Goal: Task Accomplishment & Management: Manage account settings

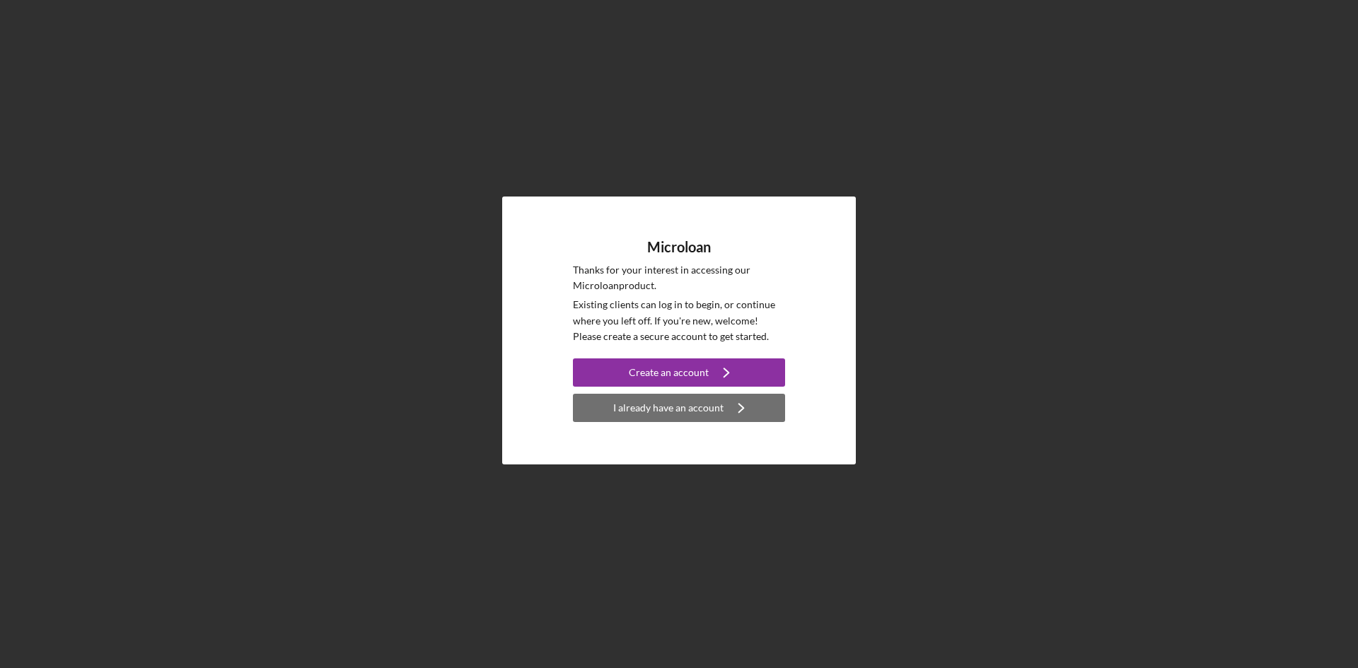
click at [727, 410] on icon "Icon/Navigate" at bounding box center [741, 407] width 35 height 35
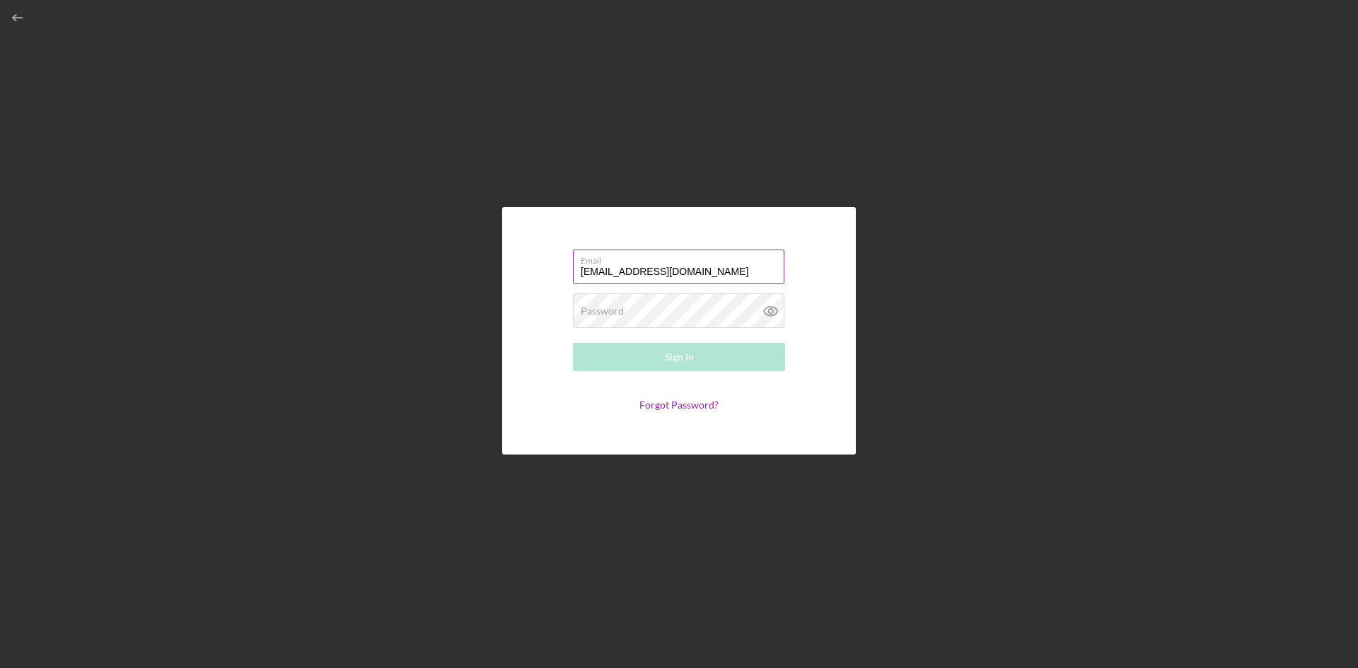
type input "[EMAIL_ADDRESS][DOMAIN_NAME]"
click at [573, 343] on button "Sign In" at bounding box center [679, 357] width 212 height 28
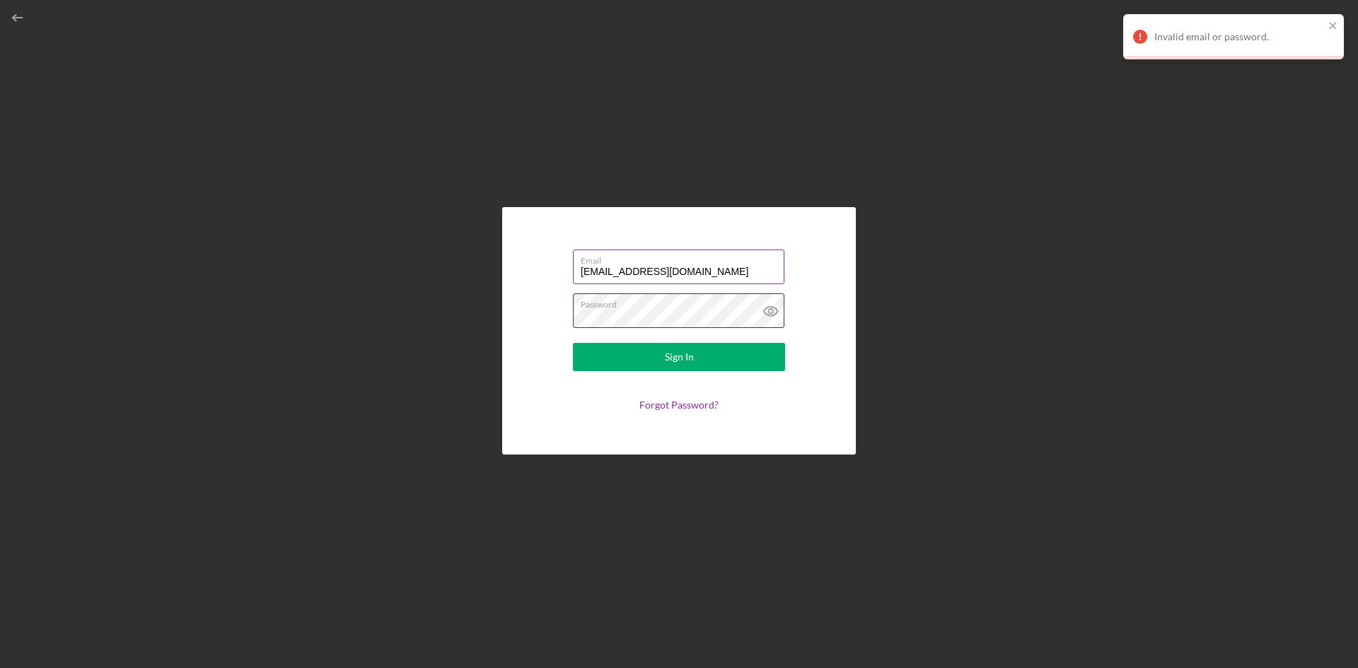
click at [573, 343] on button "Sign In" at bounding box center [679, 357] width 212 height 28
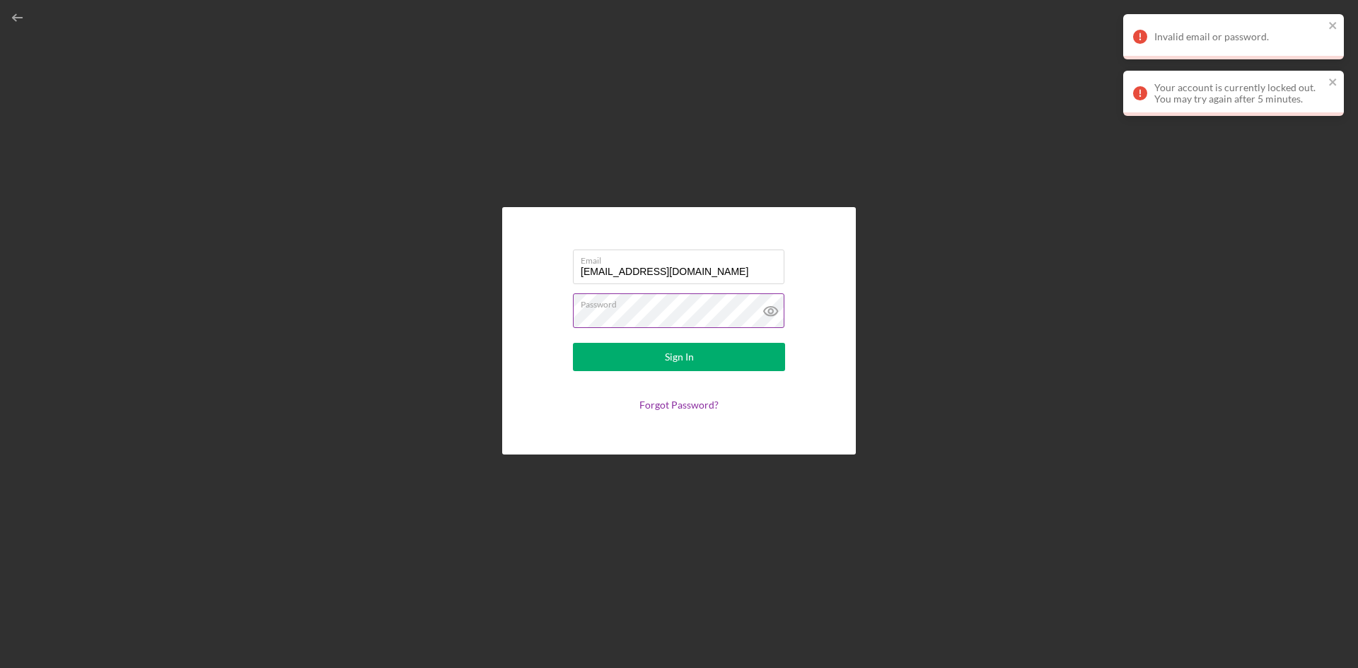
click at [772, 313] on icon at bounding box center [770, 311] width 35 height 35
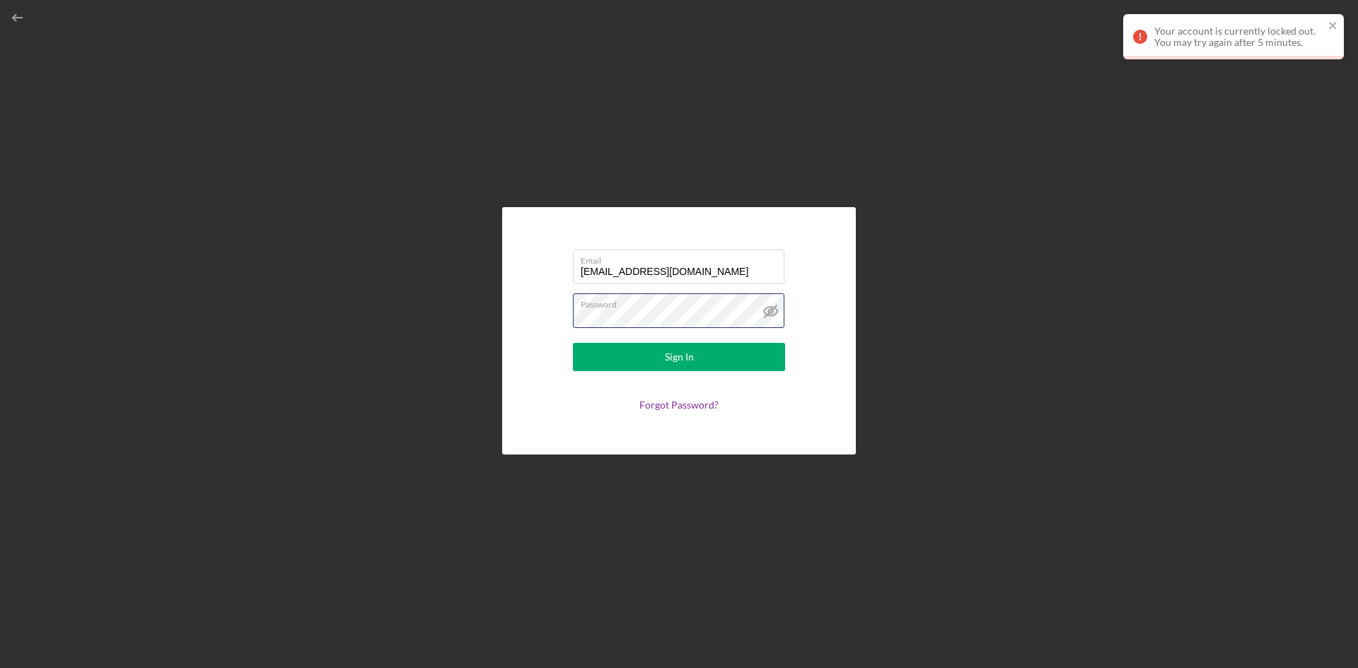
click at [573, 343] on button "Sign In" at bounding box center [679, 357] width 212 height 28
click at [585, 393] on form "Email [EMAIL_ADDRESS][DOMAIN_NAME] Password Sign In Forgot Password?" at bounding box center [679, 331] width 283 height 177
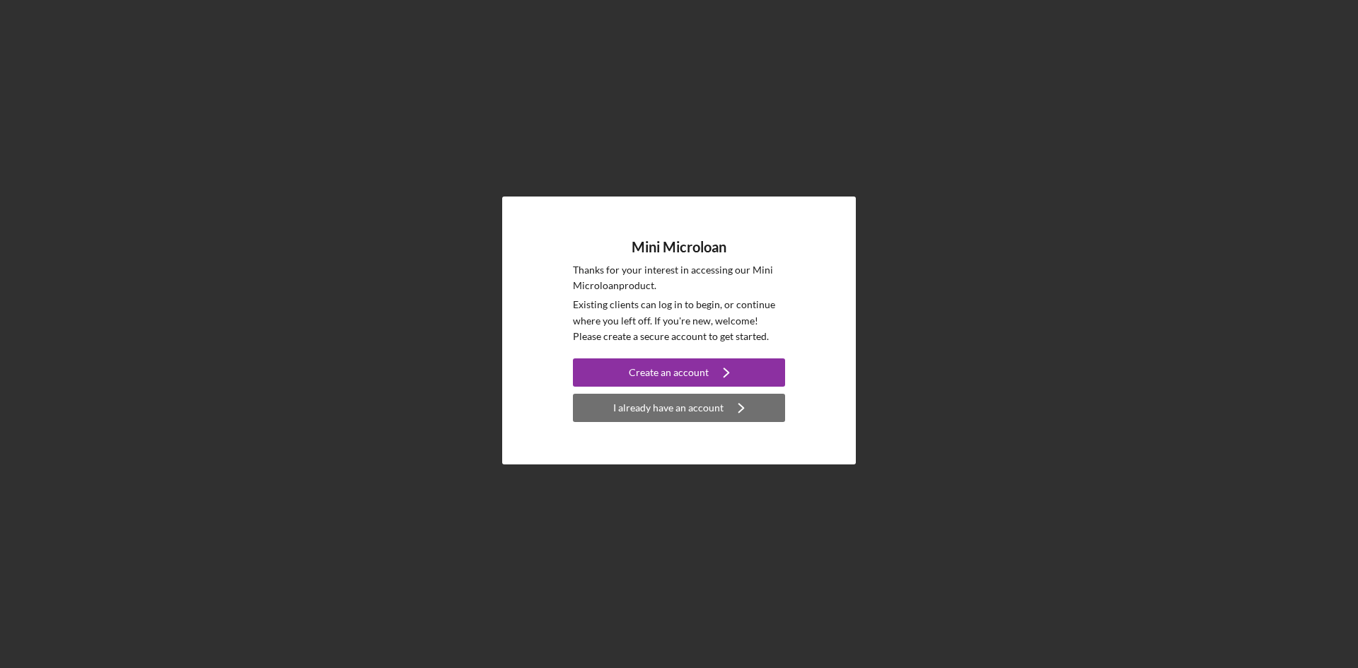
click at [639, 411] on div "I already have an account" at bounding box center [668, 408] width 110 height 28
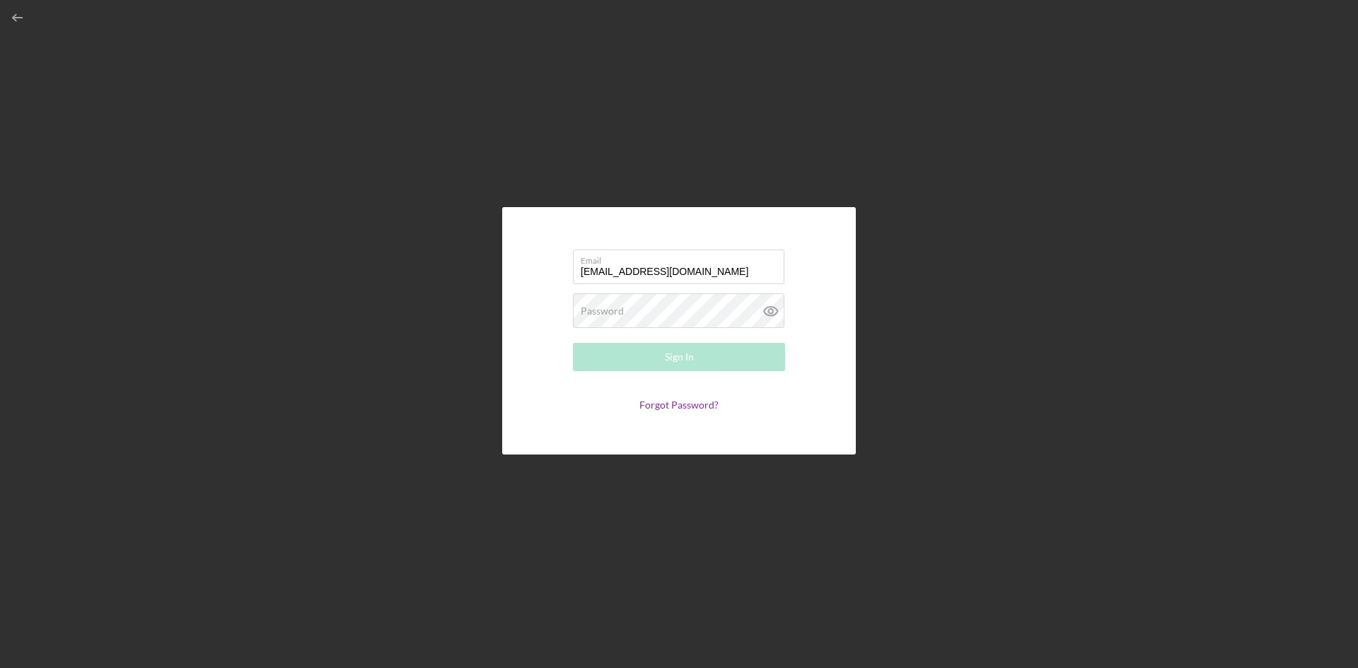
type input "[EMAIL_ADDRESS][DOMAIN_NAME]"
click at [573, 343] on button "Sign In" at bounding box center [679, 357] width 212 height 28
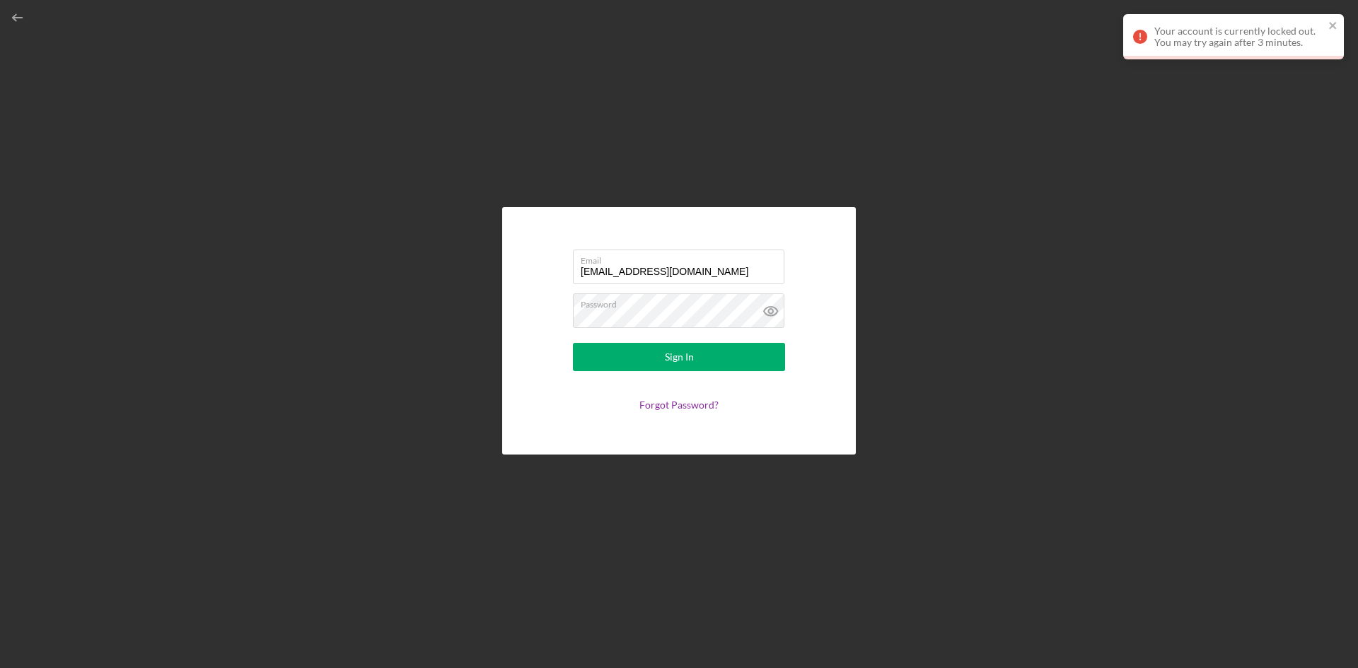
click at [586, 395] on form "Email [EMAIL_ADDRESS][DOMAIN_NAME] Password Sign In Forgot Password?" at bounding box center [679, 331] width 283 height 177
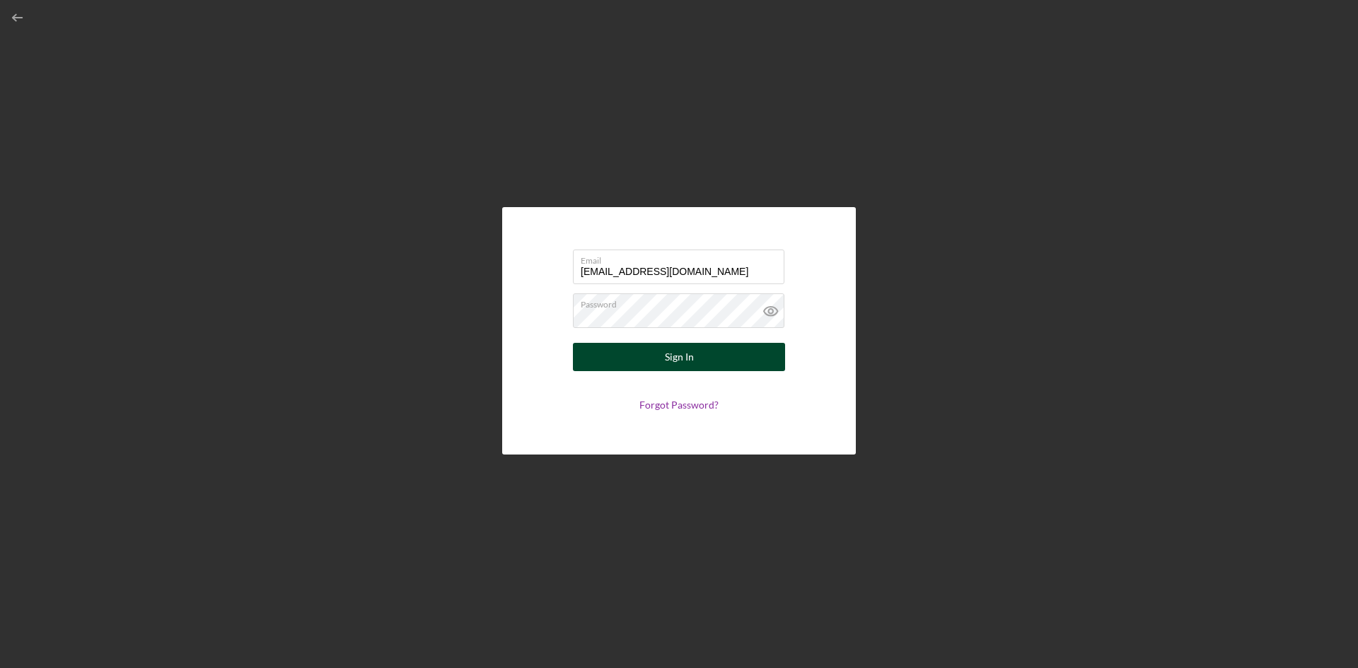
click at [619, 359] on button "Sign In" at bounding box center [679, 357] width 212 height 28
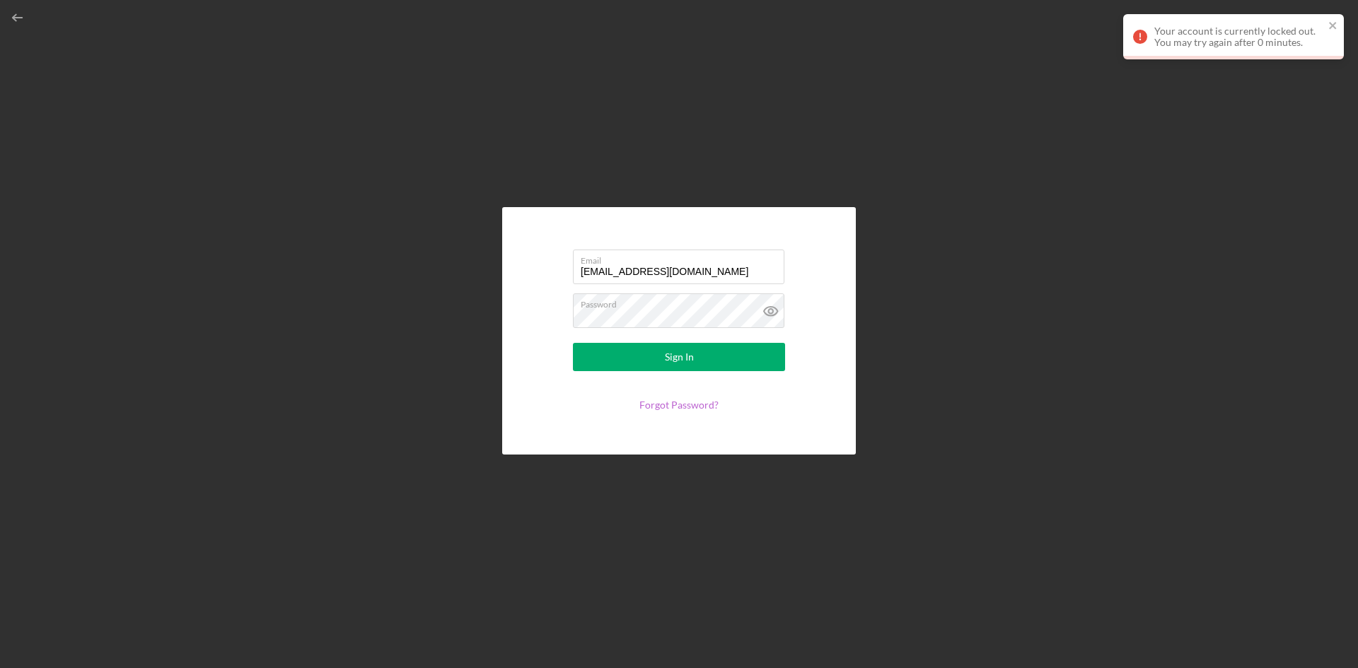
click at [650, 407] on link "Forgot Password?" at bounding box center [678, 405] width 79 height 12
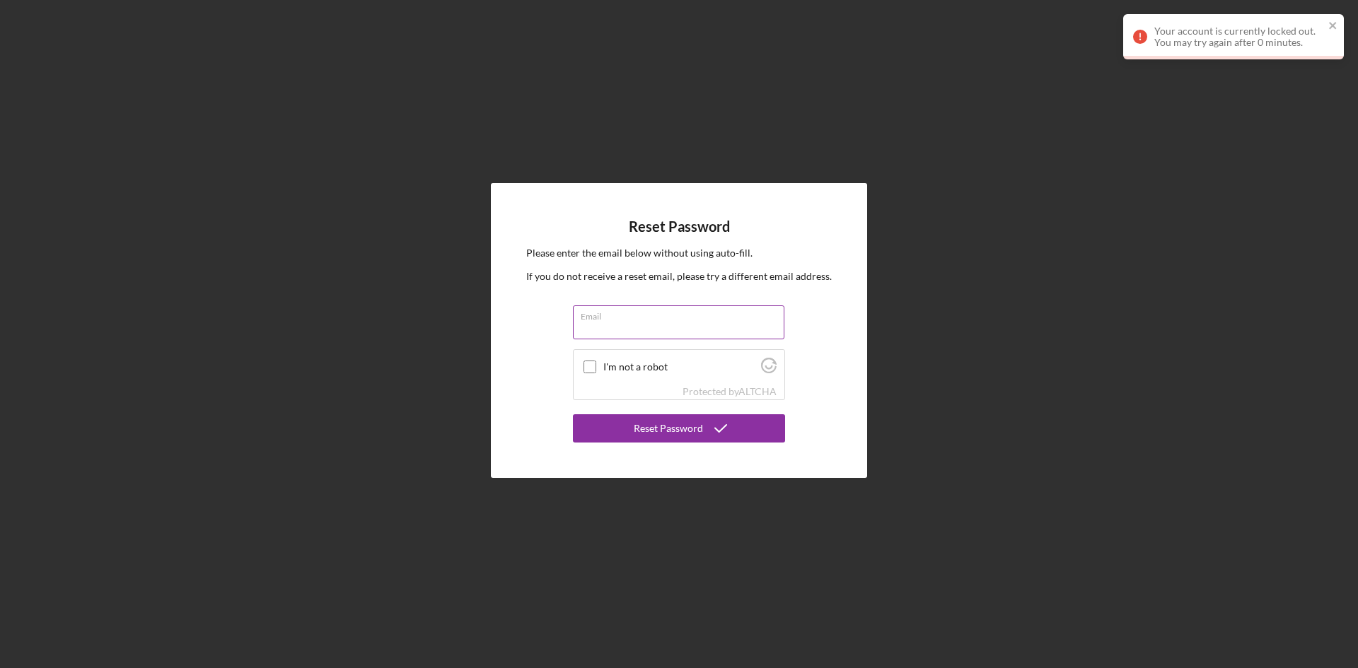
click at [626, 332] on input "Email" at bounding box center [678, 323] width 211 height 34
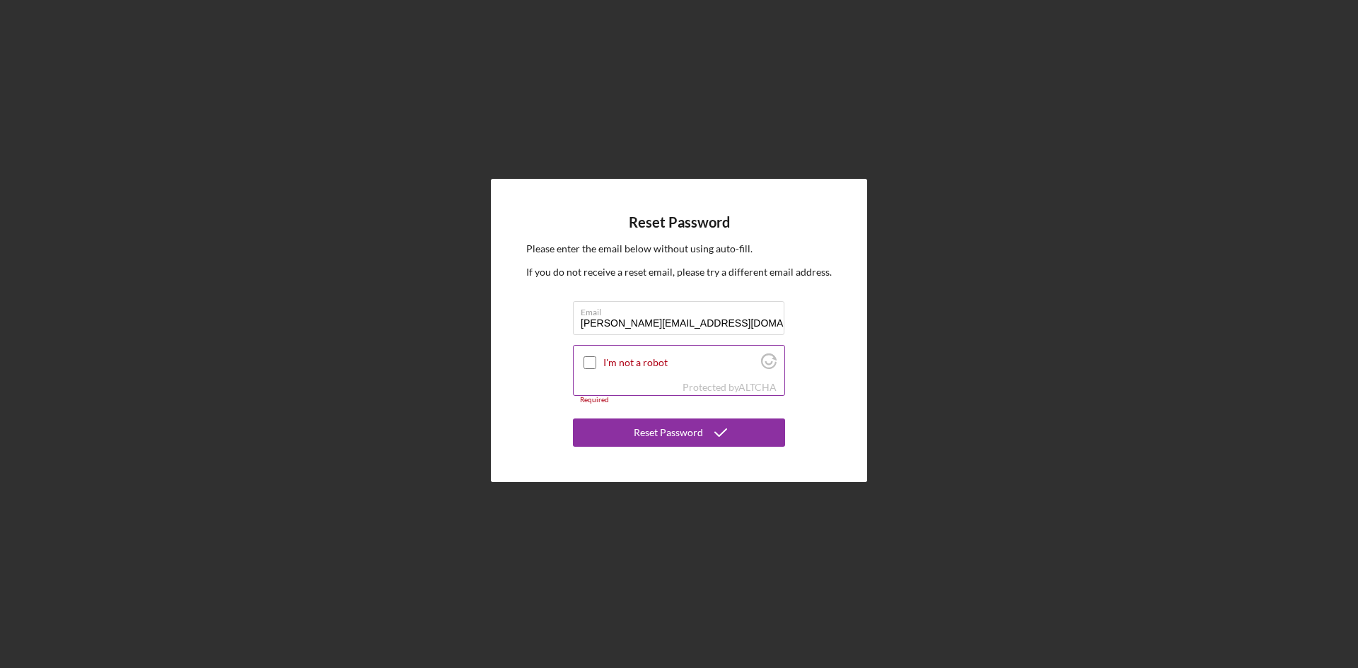
type input "Olivya@ogslimes.com"
click at [632, 361] on label "I'm not a robot" at bounding box center [679, 362] width 153 height 11
click at [596, 361] on input "I'm not a robot" at bounding box center [590, 362] width 13 height 13
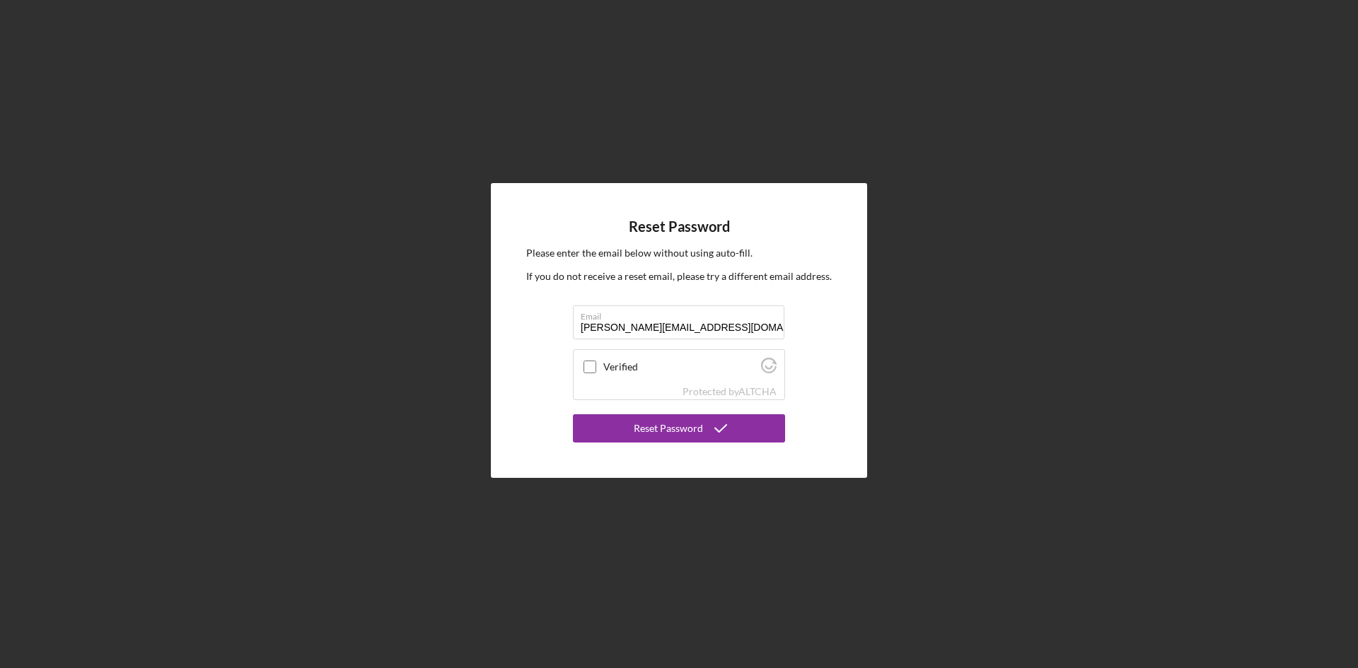
checkbox input "true"
click at [651, 424] on div "Reset Password" at bounding box center [668, 428] width 69 height 28
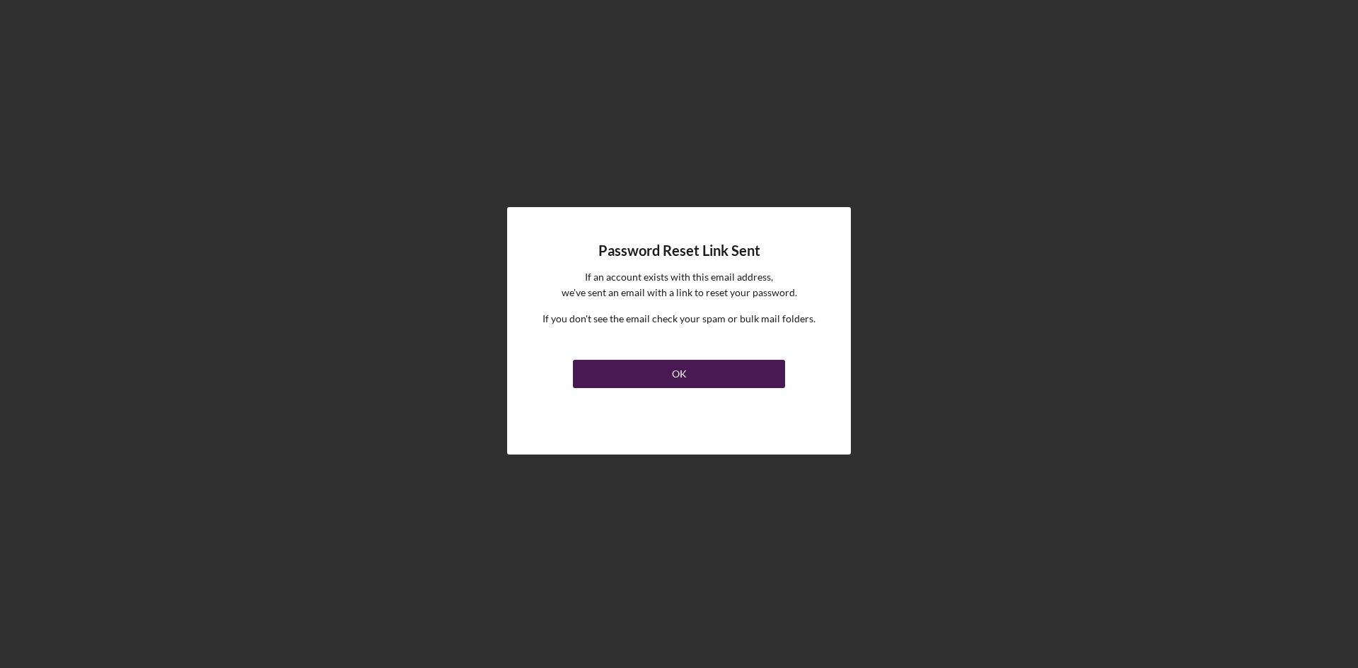
click at [672, 364] on div "OK" at bounding box center [679, 374] width 15 height 28
